Goal: Task Accomplishment & Management: Use online tool/utility

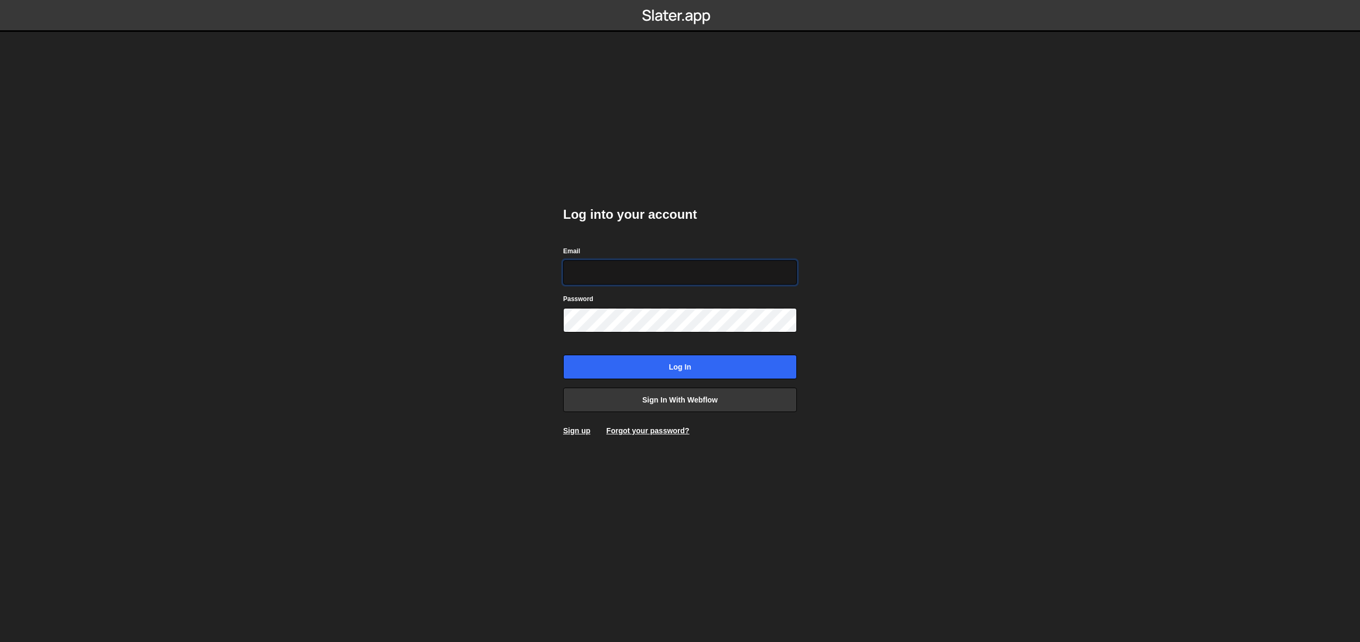
type input "philipp@komunique.com"
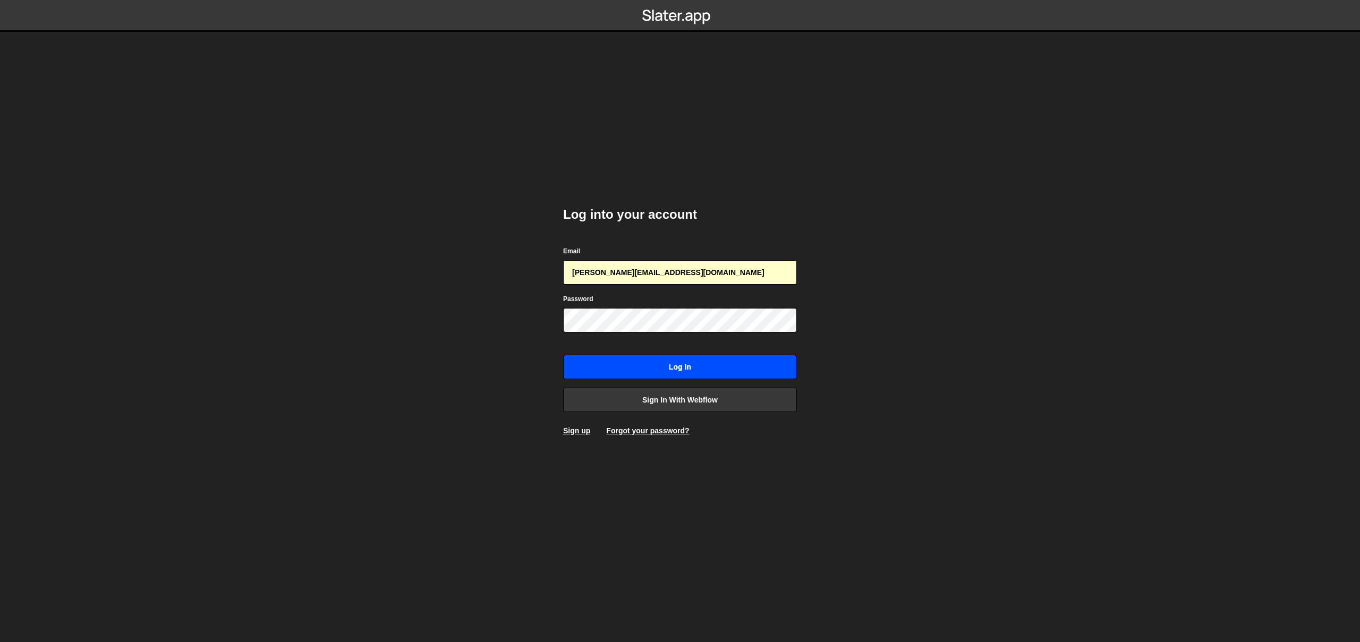
click at [602, 375] on input "Log in" at bounding box center [680, 367] width 234 height 24
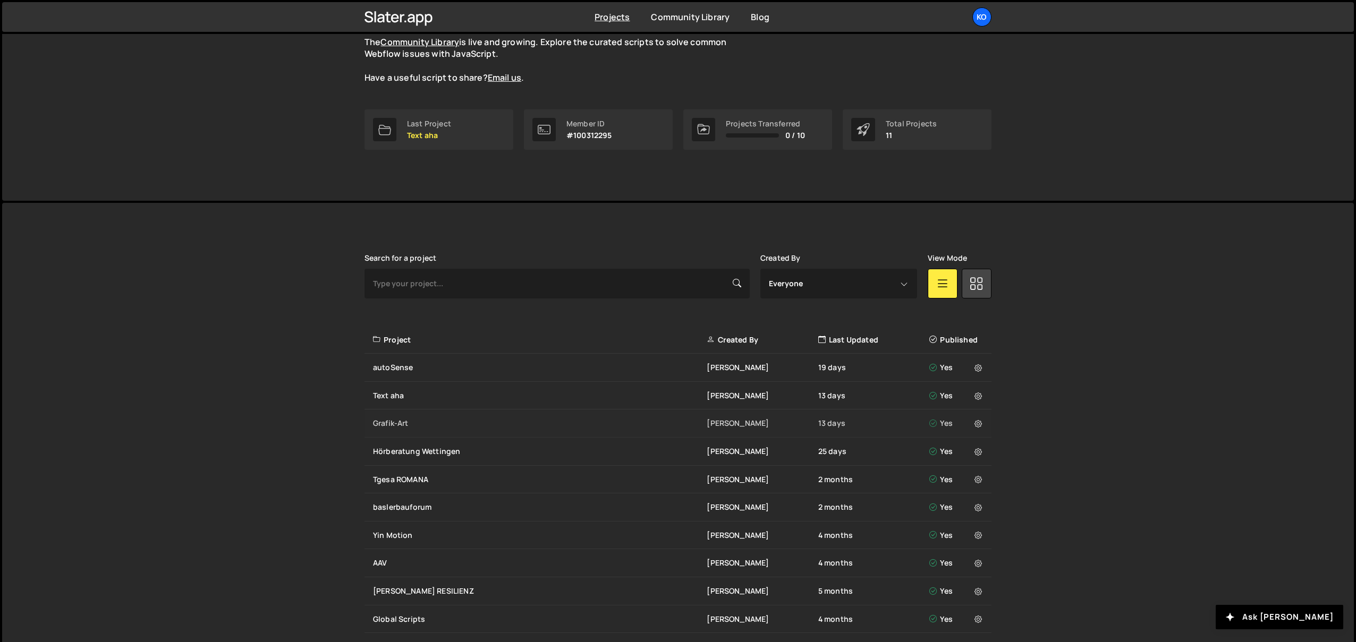
scroll to position [175, 0]
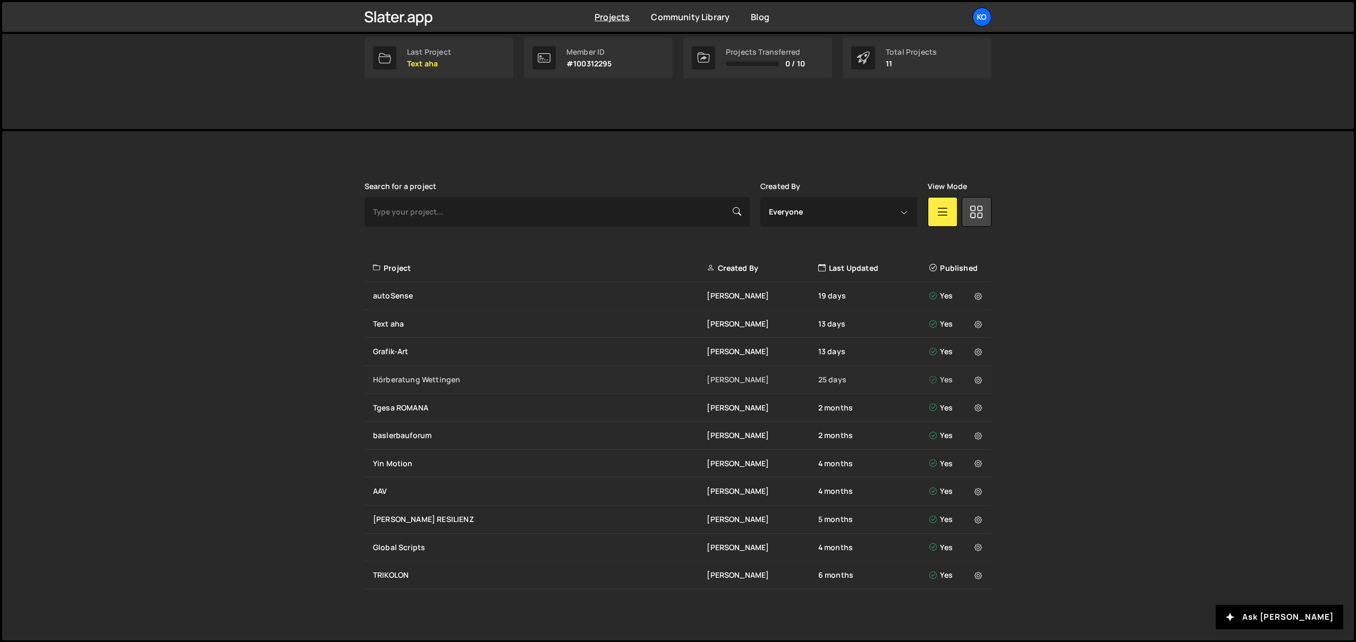
click at [405, 386] on div "Hörberatung Wettingen Philipp Roth 25 days Yes" at bounding box center [678, 380] width 627 height 28
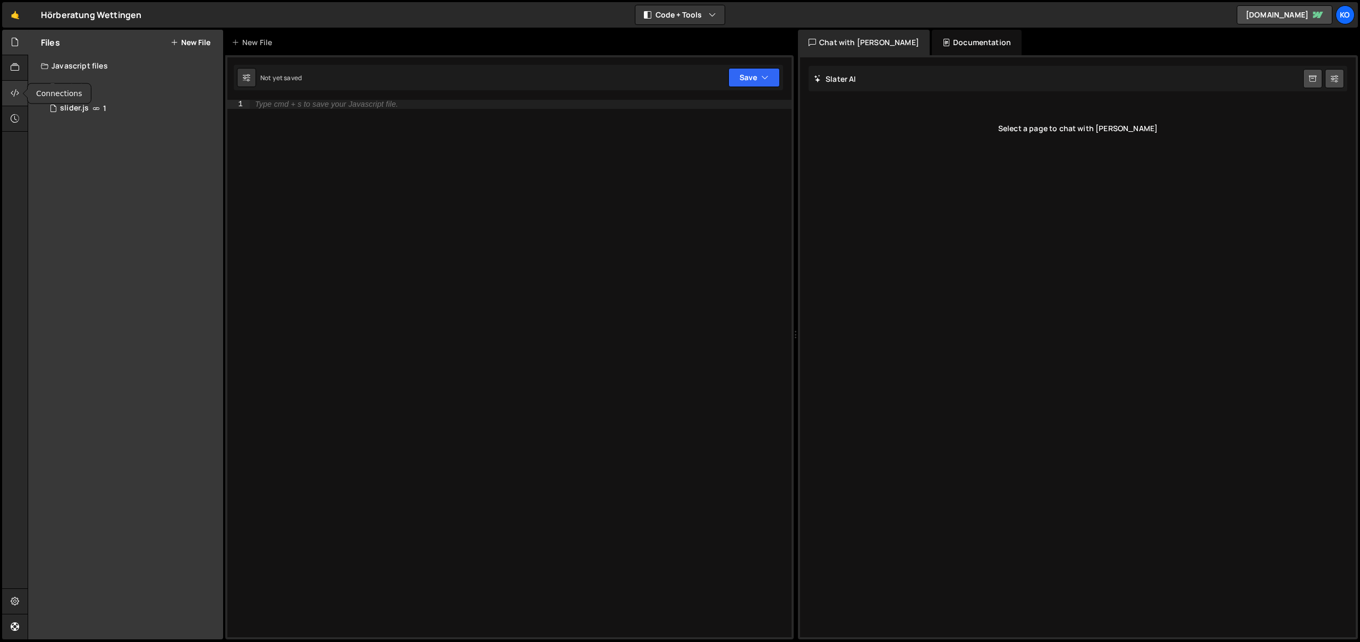
click at [15, 97] on icon at bounding box center [15, 93] width 9 height 12
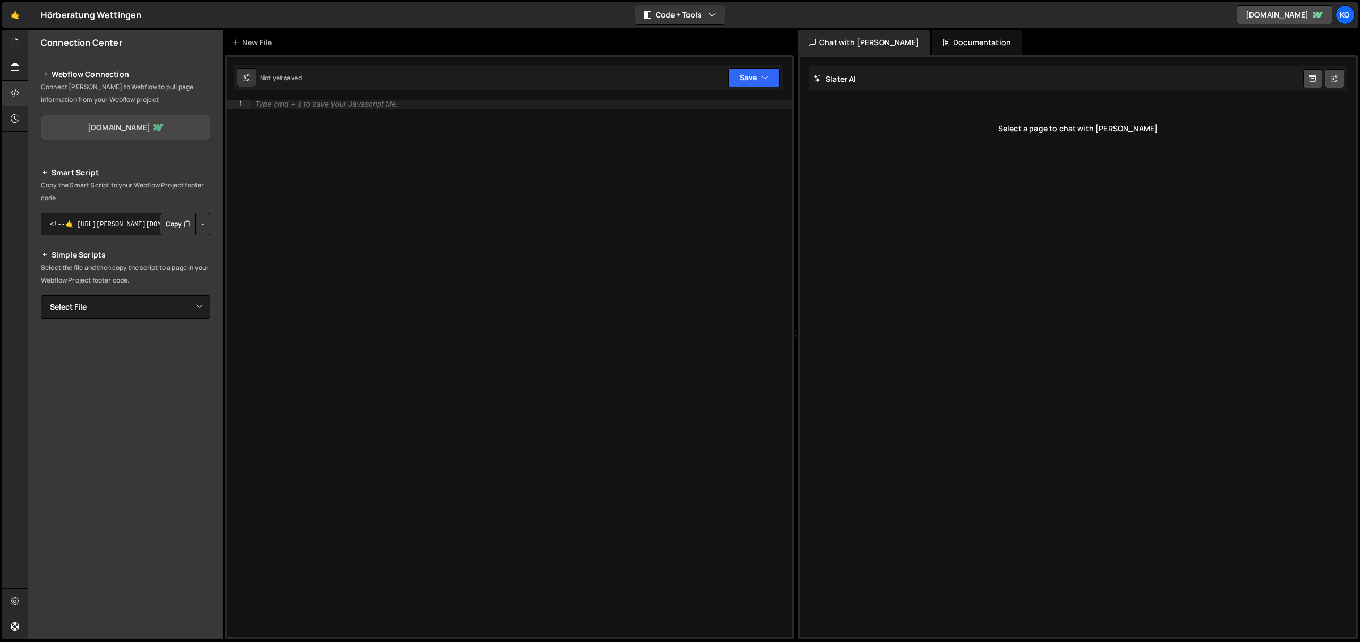
click at [84, 129] on link "[DOMAIN_NAME]" at bounding box center [126, 128] width 170 height 26
click at [16, 40] on icon at bounding box center [15, 42] width 9 height 12
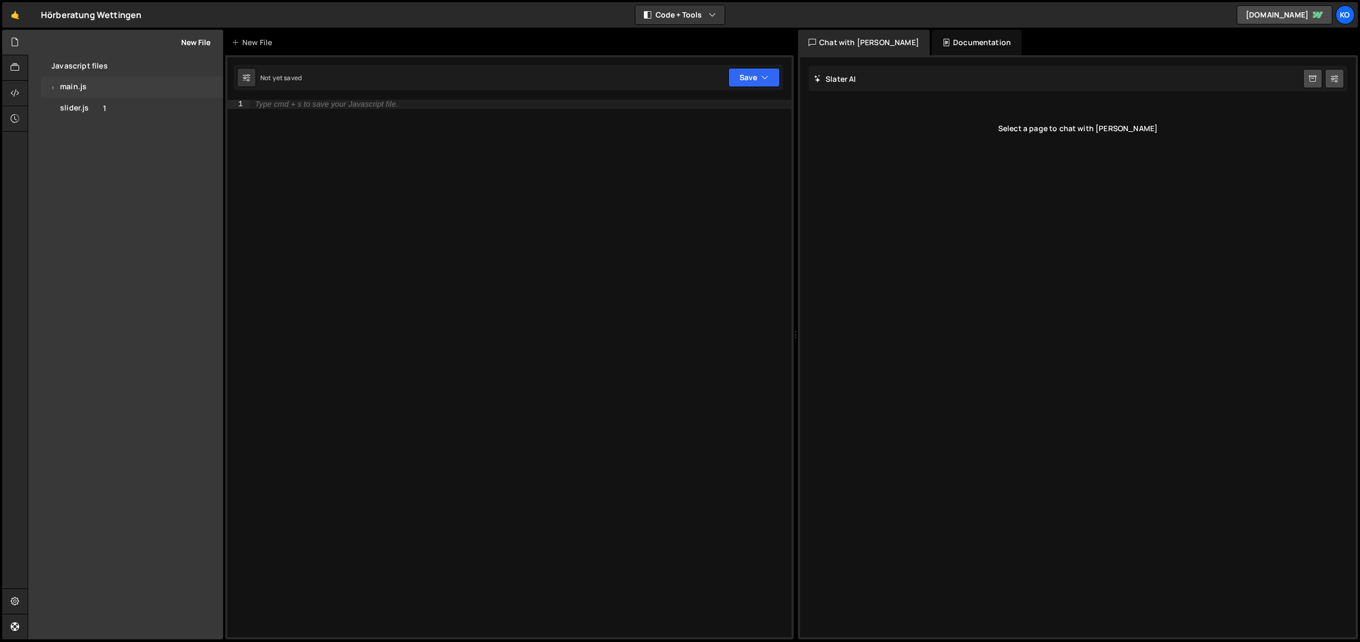
click at [132, 85] on div "1 main.js 0" at bounding box center [132, 87] width 182 height 21
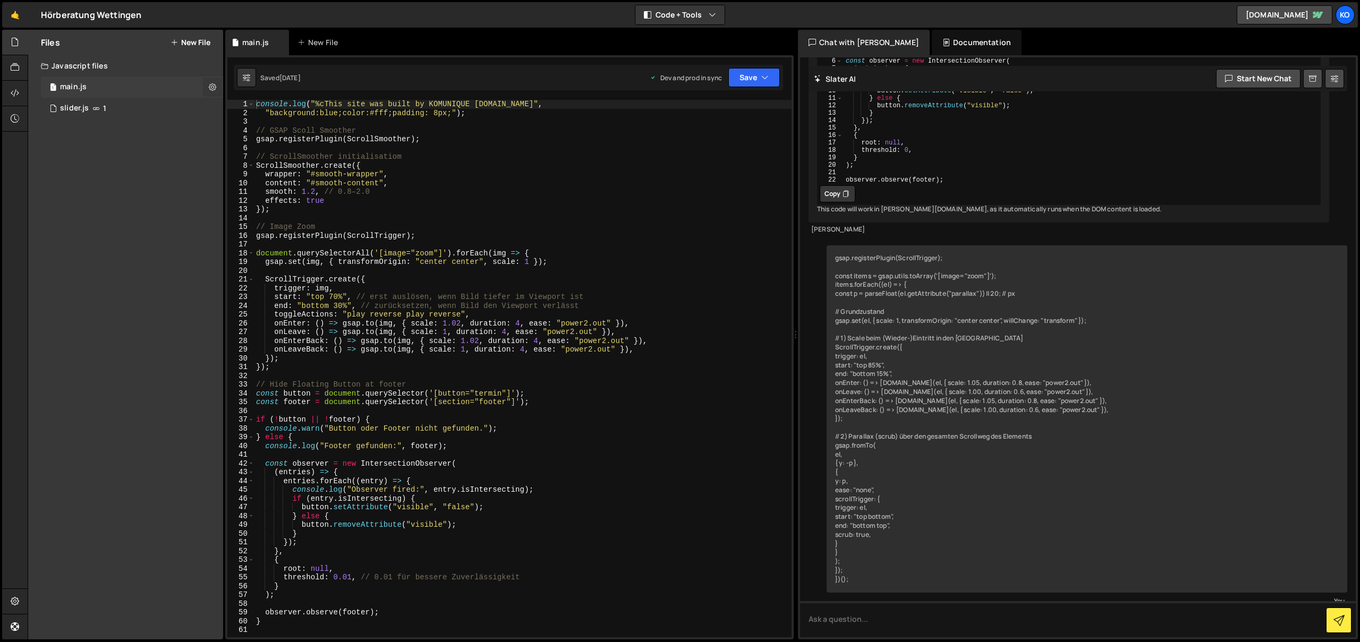
scroll to position [1105, 0]
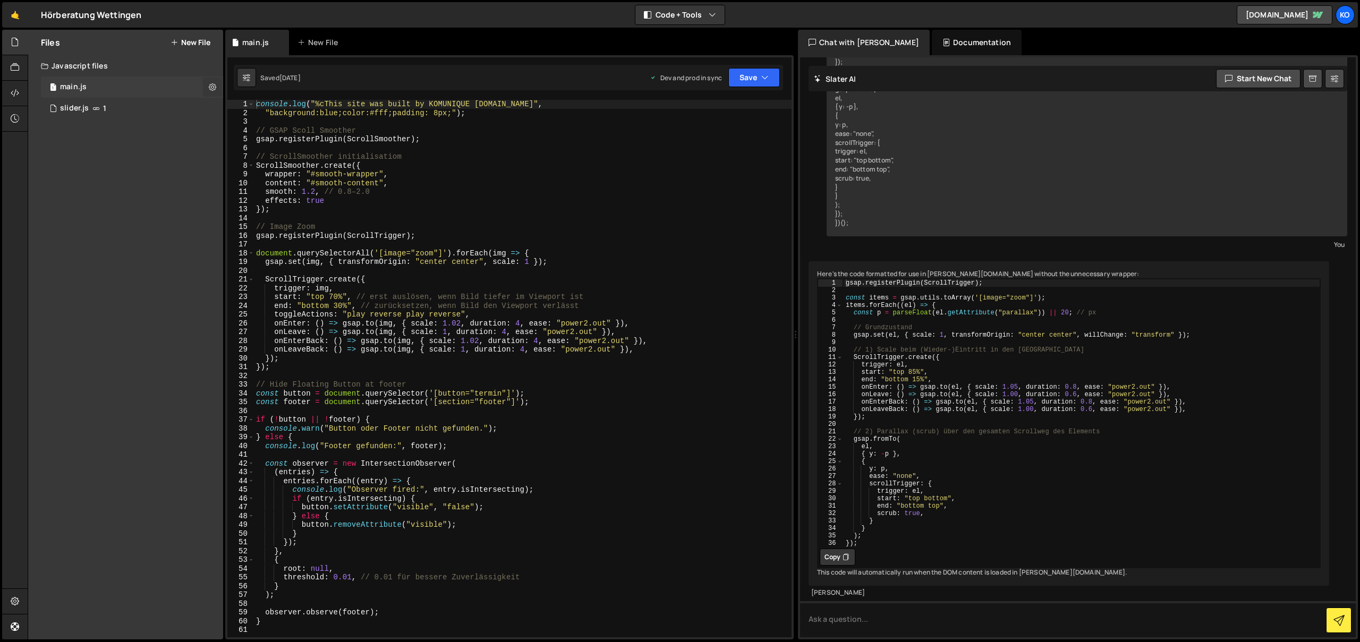
click at [214, 87] on icon at bounding box center [212, 87] width 7 height 10
click at [258, 108] on button "Edit File Settings" at bounding box center [277, 109] width 104 height 21
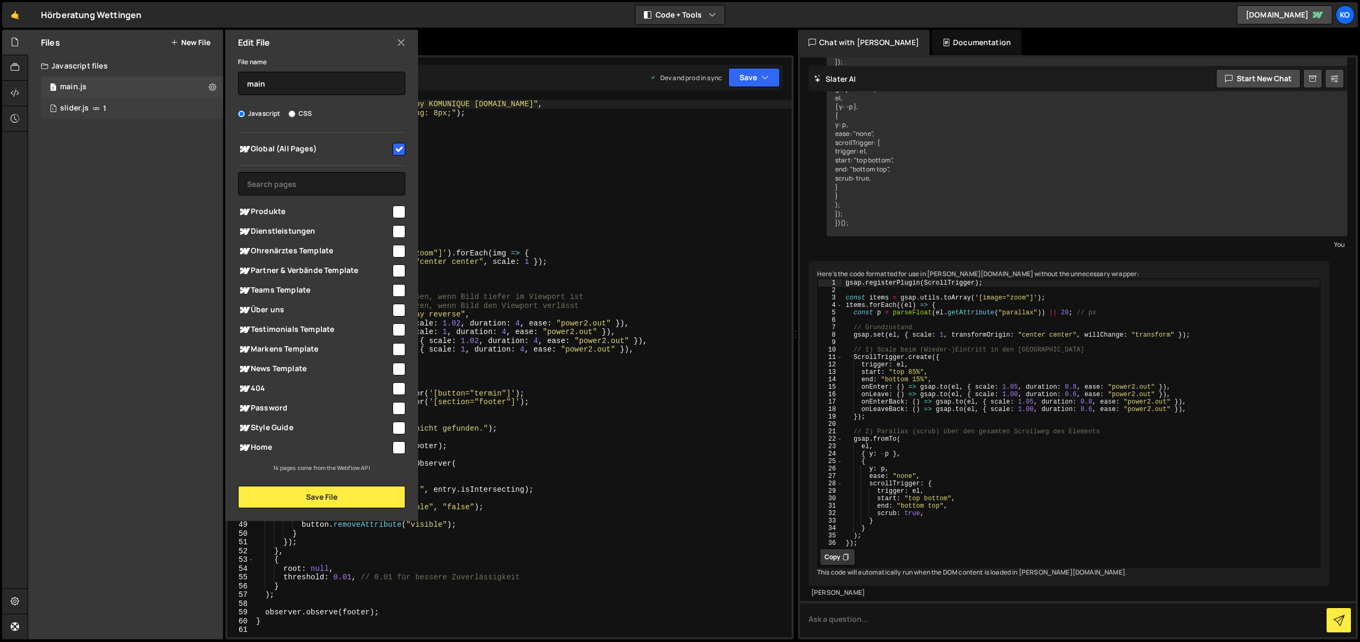
click at [108, 107] on div "1 slider.js 1" at bounding box center [132, 108] width 182 height 21
checkbox input "false"
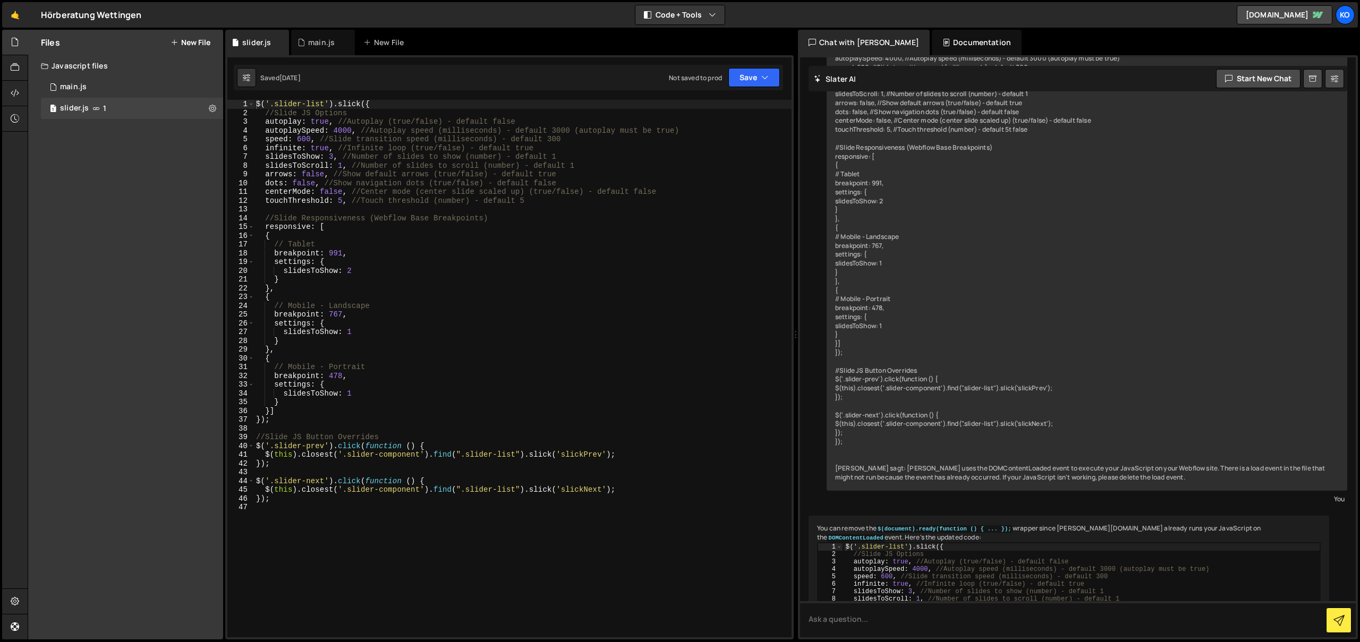
scroll to position [489, 0]
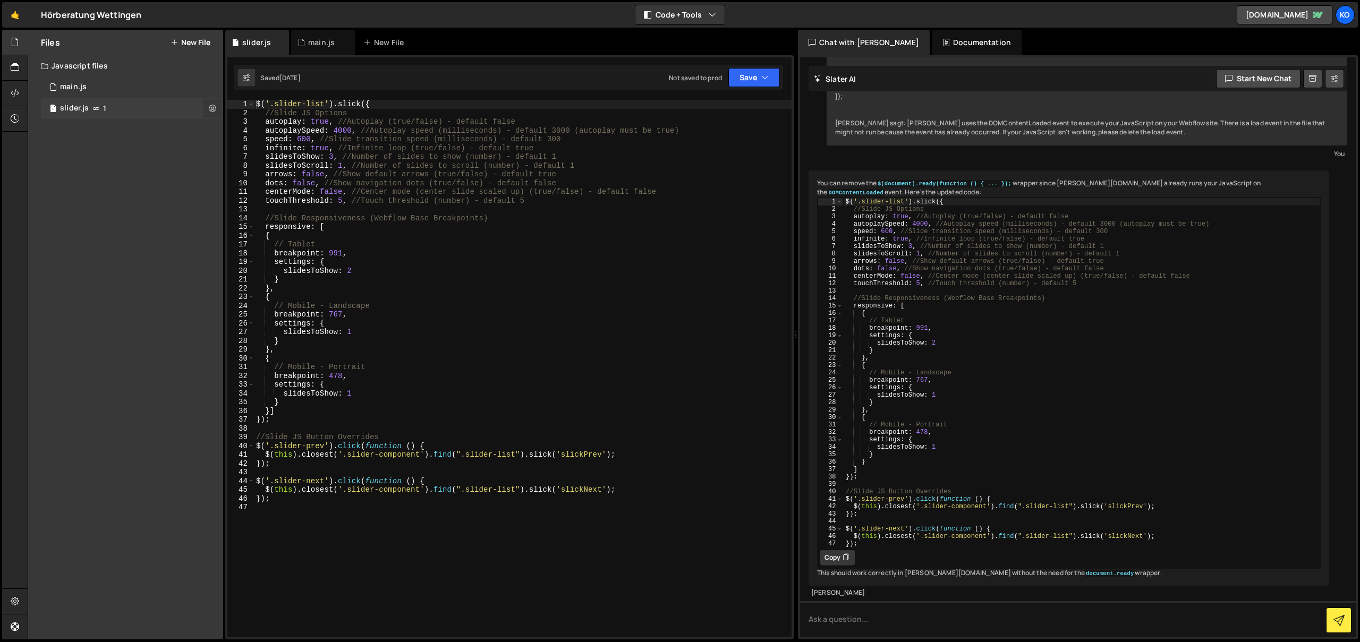
click at [209, 109] on icon at bounding box center [212, 108] width 7 height 10
type input "slider"
radio input "true"
checkbox input "true"
click at [265, 133] on button "Edit File Settings" at bounding box center [277, 130] width 104 height 21
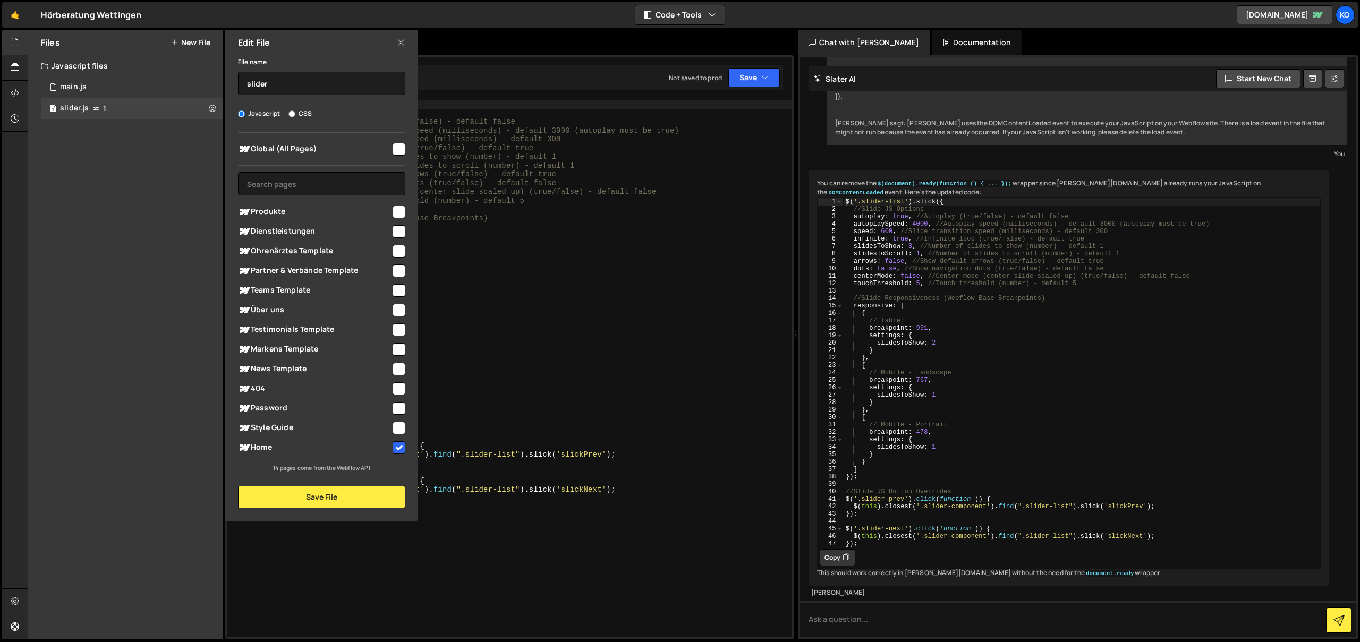
click at [61, 167] on div "Files New File Javascript files 1 main.js 0 1 slider.js 1 CSS files Copy share …" at bounding box center [125, 335] width 195 height 610
click at [16, 43] on icon at bounding box center [15, 42] width 9 height 12
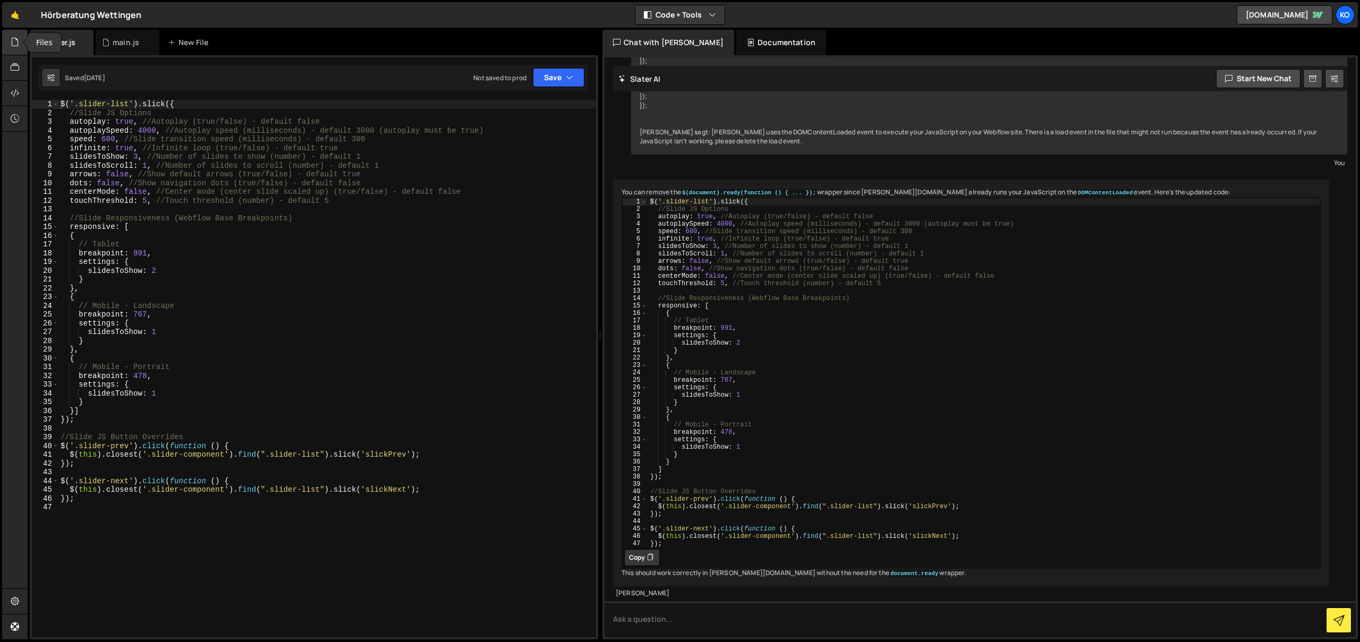
scroll to position [480, 0]
click at [15, 48] on div at bounding box center [15, 43] width 26 height 26
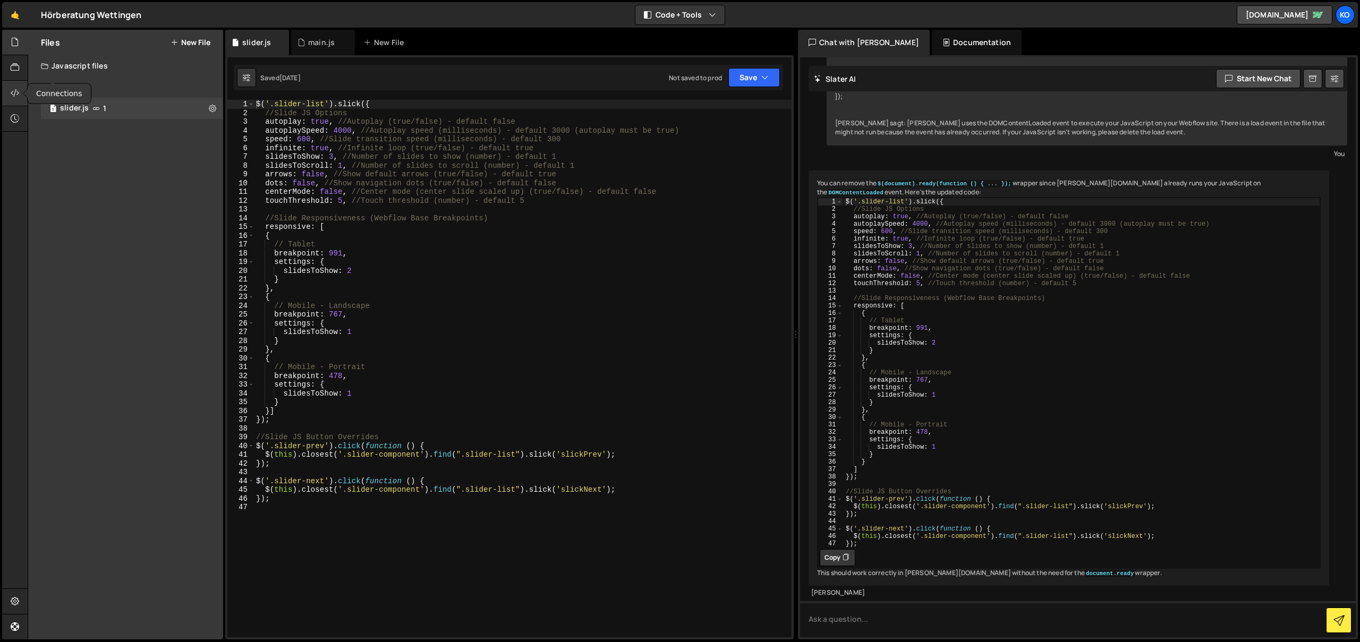
click at [18, 93] on icon at bounding box center [15, 93] width 9 height 12
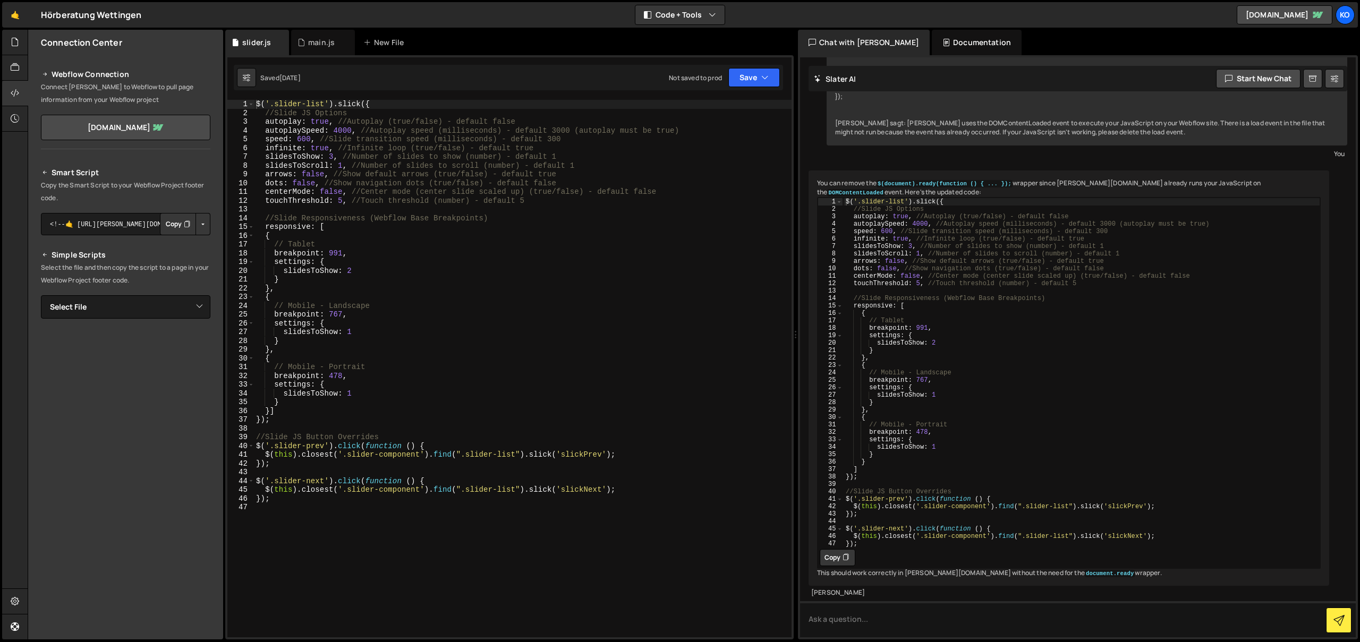
click at [181, 224] on button "Copy" at bounding box center [178, 224] width 36 height 22
